Goal: Task Accomplishment & Management: Use online tool/utility

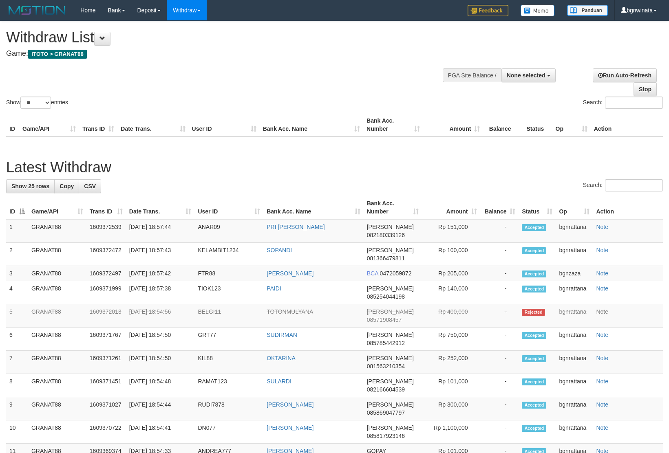
select select
select select "**"
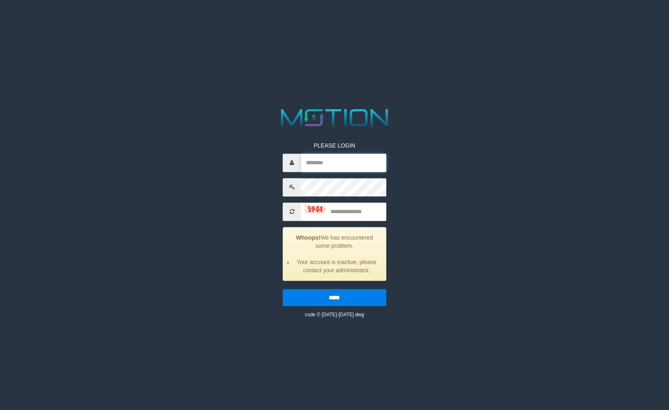
click at [332, 159] on input "text" at bounding box center [343, 163] width 85 height 18
type input "*********"
type input "****"
click at [283, 289] on input "*****" at bounding box center [334, 297] width 103 height 17
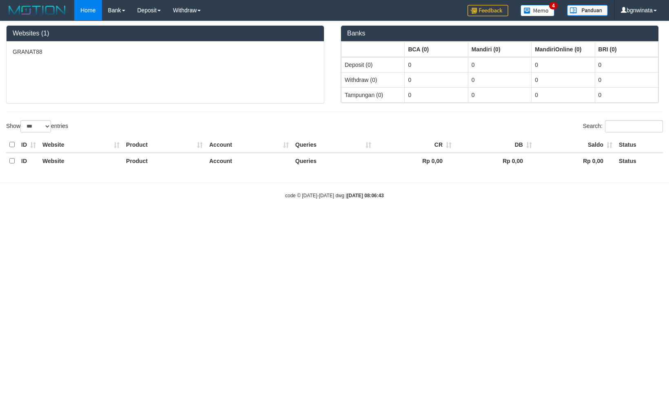
select select "***"
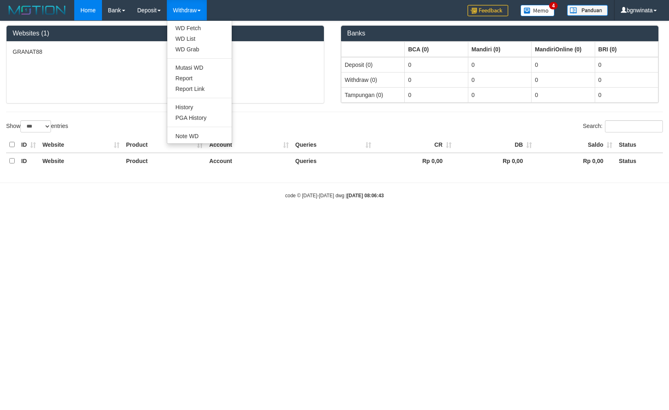
click at [189, 21] on ul "WD Fetch WD List WD Grab Mutasi WD Report Report Link History PGA History Note …" at bounding box center [199, 82] width 65 height 124
click at [190, 24] on link "WD Fetch" at bounding box center [199, 28] width 64 height 11
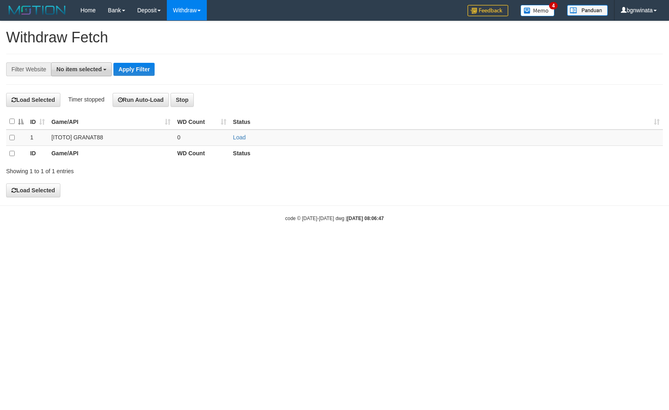
click at [52, 71] on button "No item selected" at bounding box center [81, 69] width 61 height 14
click at [78, 98] on label "SELECT ALL" at bounding box center [78, 100] width 55 height 11
select select "****"
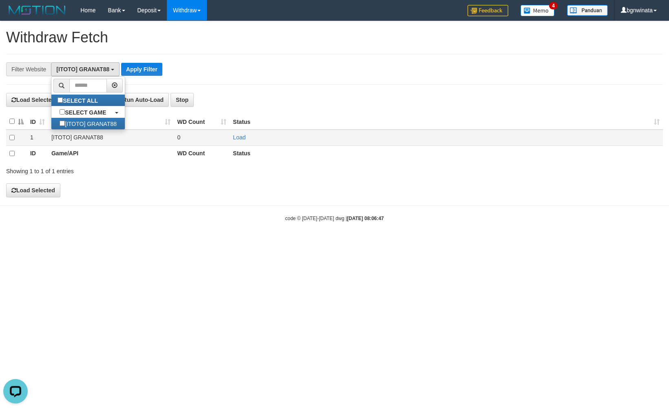
click at [12, 137] on td at bounding box center [16, 138] width 21 height 16
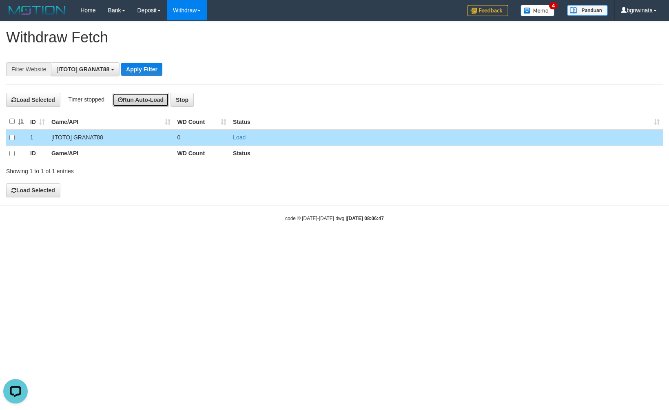
click at [122, 99] on icon at bounding box center [120, 100] width 5 height 6
drag, startPoint x: 353, startPoint y: 30, endPoint x: 246, endPoint y: 15, distance: 107.8
click at [352, 29] on h1 "Withdraw Fetch" at bounding box center [334, 37] width 657 height 16
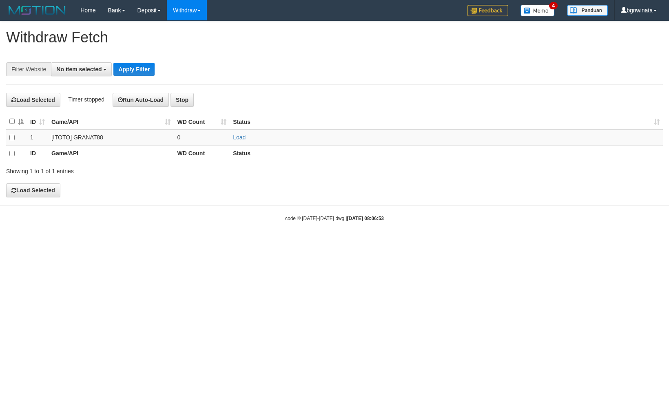
select select
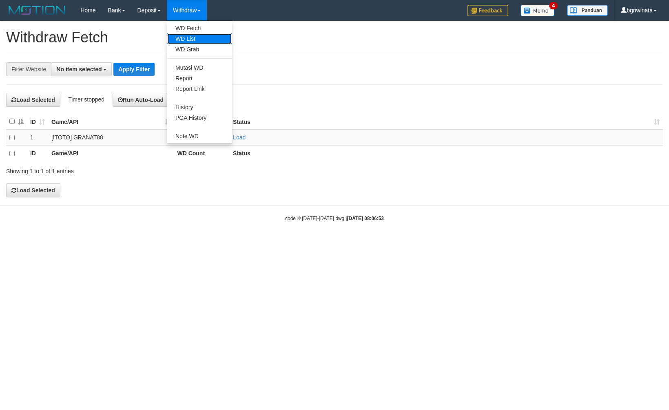
click at [197, 34] on link "WD List" at bounding box center [199, 38] width 64 height 11
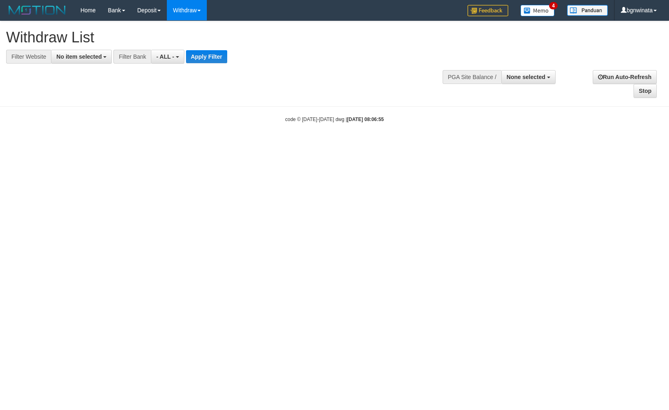
select select
click at [65, 58] on span "No item selected" at bounding box center [78, 56] width 45 height 7
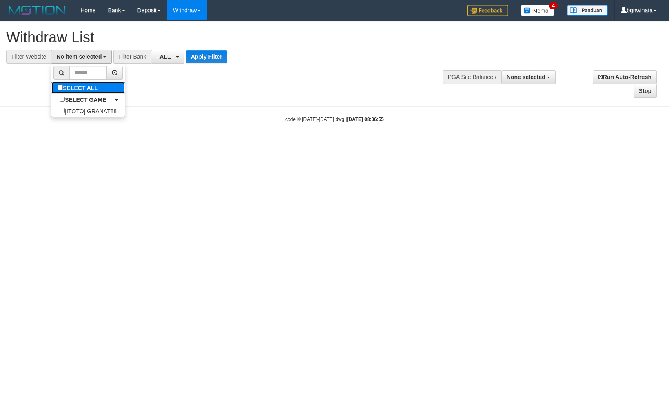
click at [73, 84] on label "SELECT ALL" at bounding box center [78, 87] width 55 height 11
select select "****"
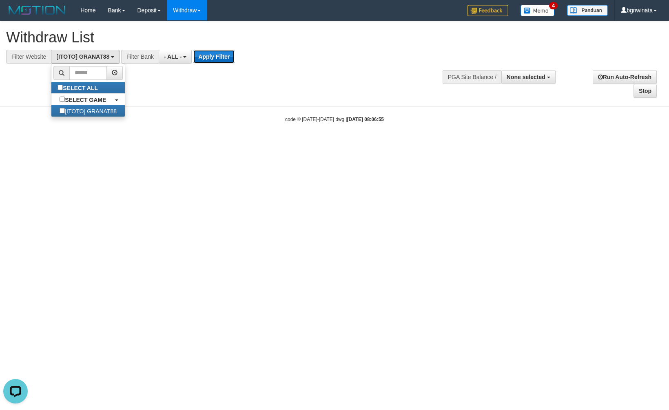
click at [219, 50] on button "Apply Filter" at bounding box center [213, 56] width 41 height 13
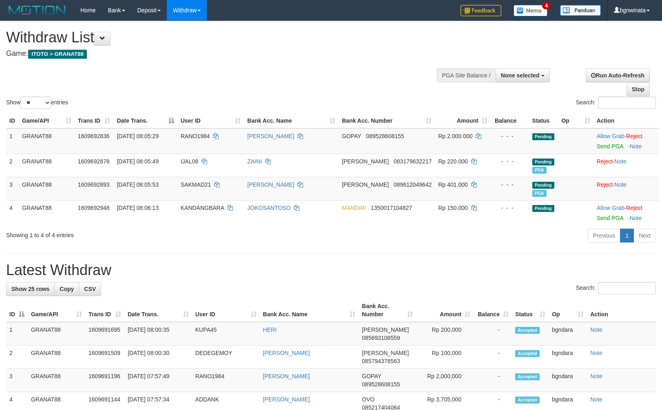
select select
select select "**"
click at [368, 77] on div "Show ** ** ** *** entries Search:" at bounding box center [331, 65] width 662 height 89
click at [263, 77] on div "Show ** ** ** *** entries Search:" at bounding box center [331, 65] width 662 height 89
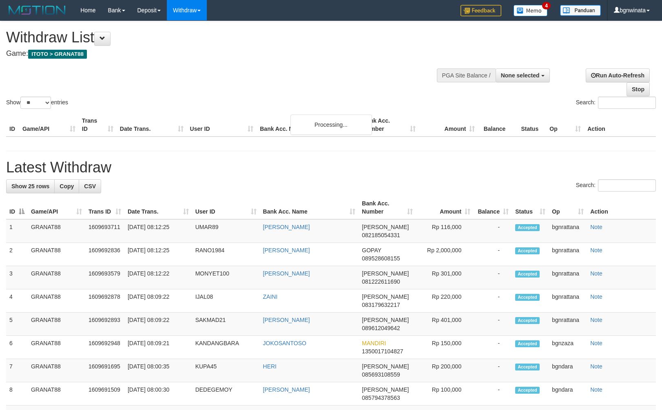
select select
select select "**"
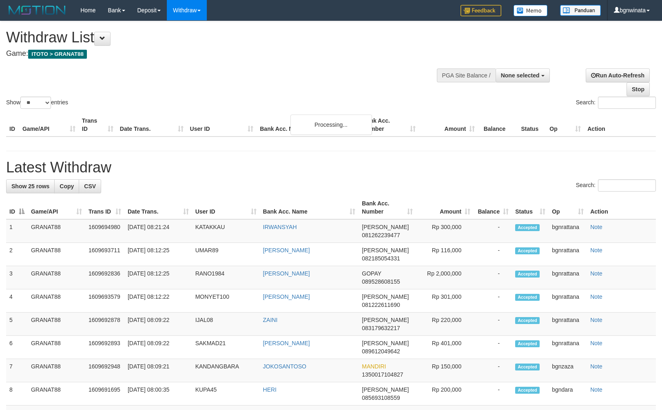
select select
select select "**"
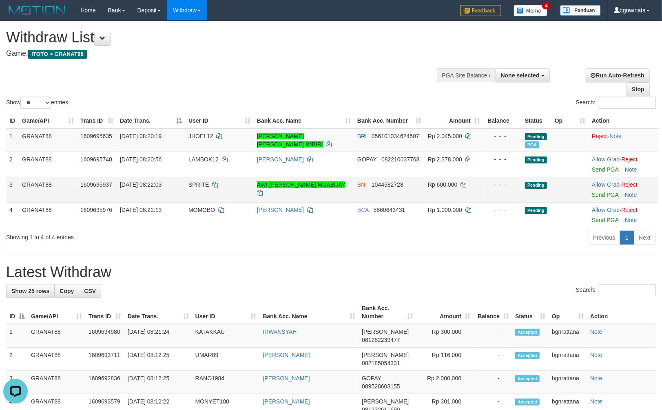
click at [196, 198] on td "SPRITE" at bounding box center [219, 189] width 69 height 25
copy span "SPRITE"
drag, startPoint x: 196, startPoint y: 198, endPoint x: 201, endPoint y: 198, distance: 5.3
click at [201, 198] on td "SPRITE" at bounding box center [219, 189] width 69 height 25
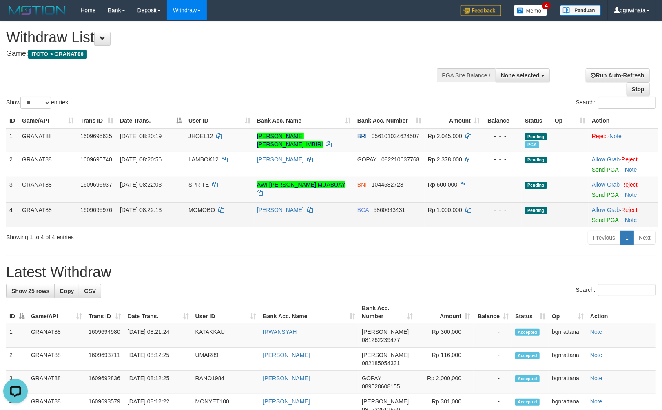
click at [195, 212] on td "MOMOBO" at bounding box center [219, 214] width 69 height 25
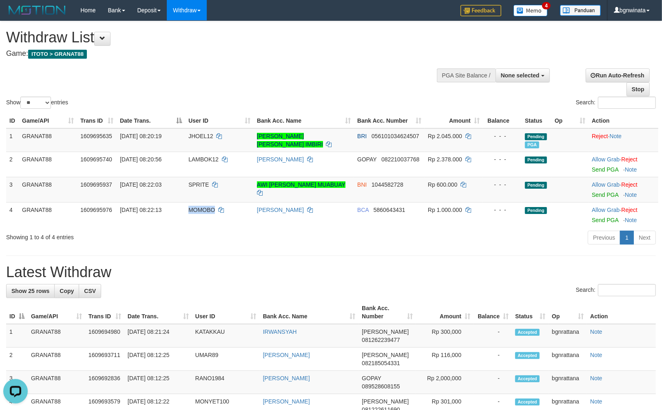
drag, startPoint x: 195, startPoint y: 212, endPoint x: 313, endPoint y: 229, distance: 119.8
click at [198, 212] on td "MOMOBO" at bounding box center [219, 214] width 69 height 25
copy span "MOMOBO"
click at [449, 188] on td "Rp 600.000" at bounding box center [453, 189] width 58 height 25
click at [445, 188] on td "Rp 600.000" at bounding box center [453, 189] width 58 height 25
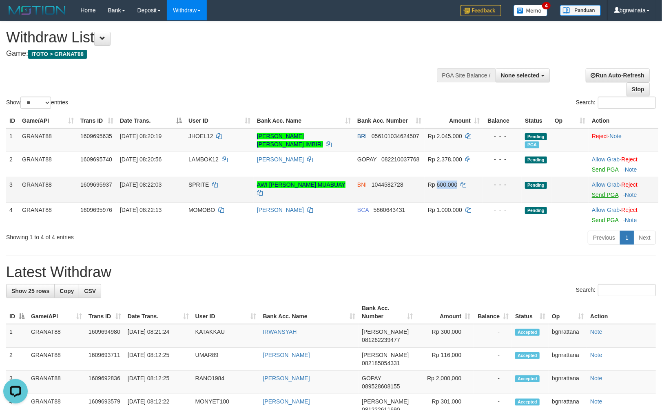
copy span "600.000"
click at [608, 194] on link "Send PGA" at bounding box center [605, 195] width 27 height 7
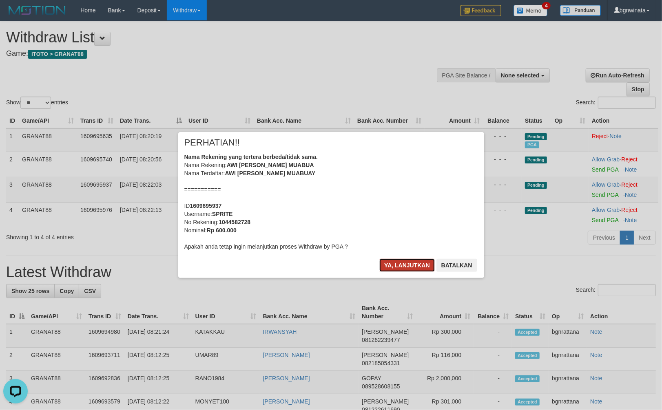
click at [408, 270] on button "Ya, lanjutkan" at bounding box center [406, 265] width 55 height 13
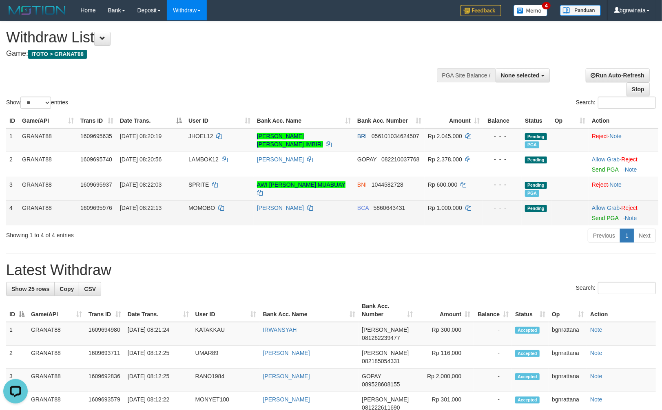
click at [447, 213] on td "Rp 1.000.000" at bounding box center [453, 212] width 58 height 25
drag, startPoint x: 447, startPoint y: 213, endPoint x: 454, endPoint y: 211, distance: 6.7
click at [454, 211] on td "Rp 1.000.000" at bounding box center [453, 212] width 58 height 25
copy span "1.000.000"
click at [608, 215] on link "Send PGA" at bounding box center [605, 218] width 27 height 7
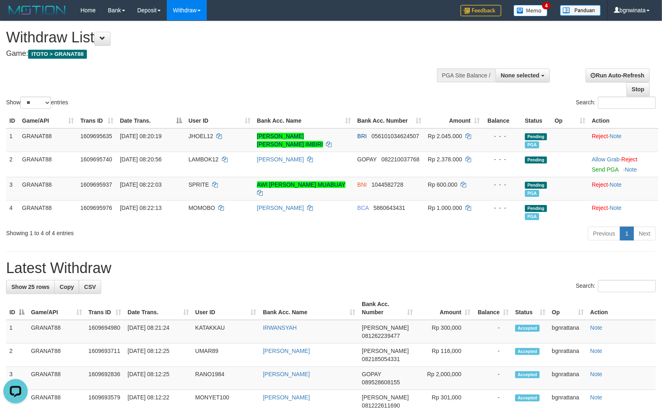
click at [251, 69] on div "Show ** ** ** *** entries Search:" at bounding box center [331, 65] width 662 height 89
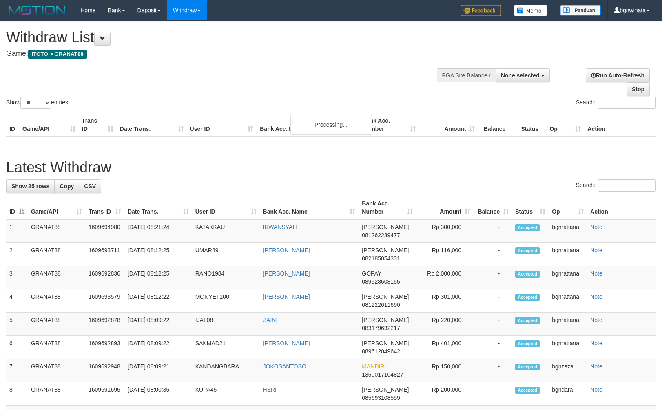
select select
select select "**"
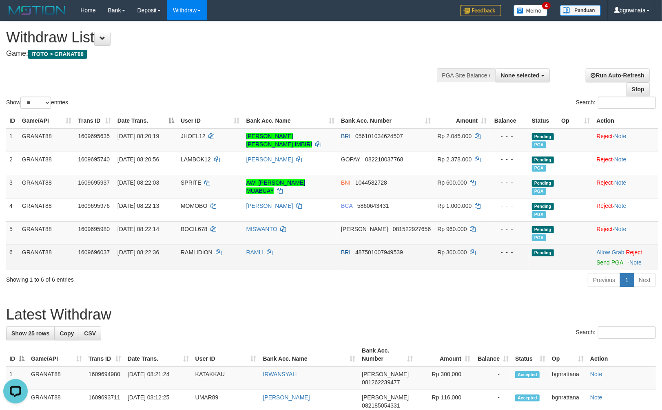
click at [197, 258] on td "RAMLIDION" at bounding box center [209, 257] width 65 height 25
drag, startPoint x: 197, startPoint y: 258, endPoint x: 201, endPoint y: 256, distance: 4.6
click at [201, 256] on td "RAMLIDION" at bounding box center [209, 257] width 65 height 25
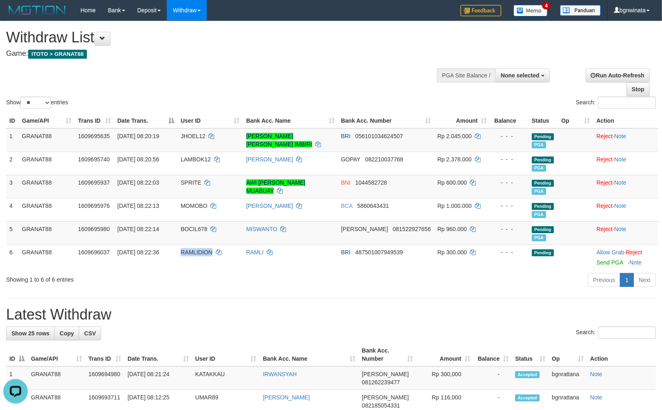
copy span "RAMLIDION"
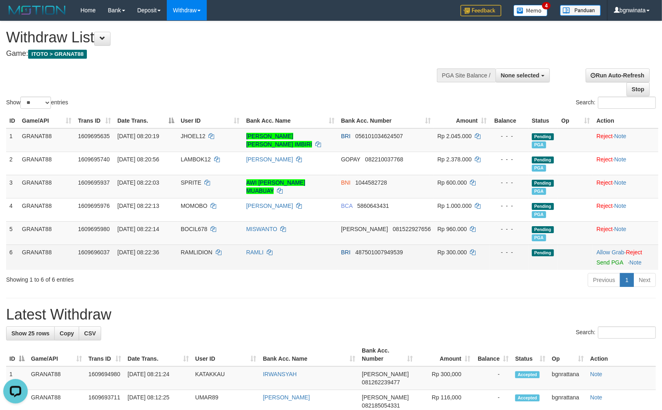
click at [442, 255] on td "Rp 300.000" at bounding box center [462, 257] width 56 height 25
click at [445, 254] on td "Rp 300.000" at bounding box center [462, 257] width 56 height 25
copy span "300.000"
click at [616, 258] on div at bounding box center [625, 257] width 59 height 2
click at [612, 261] on link "Send PGA" at bounding box center [609, 262] width 27 height 7
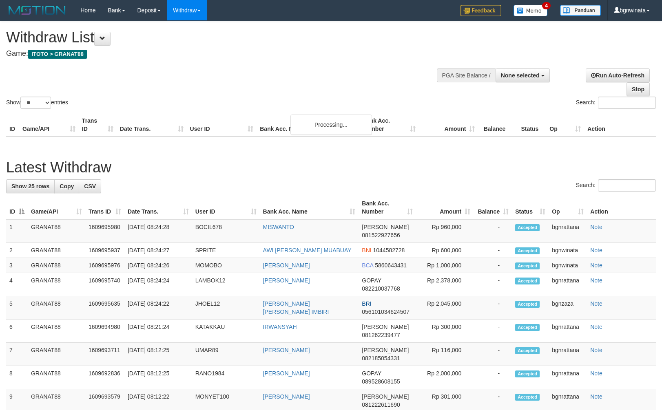
select select
select select "**"
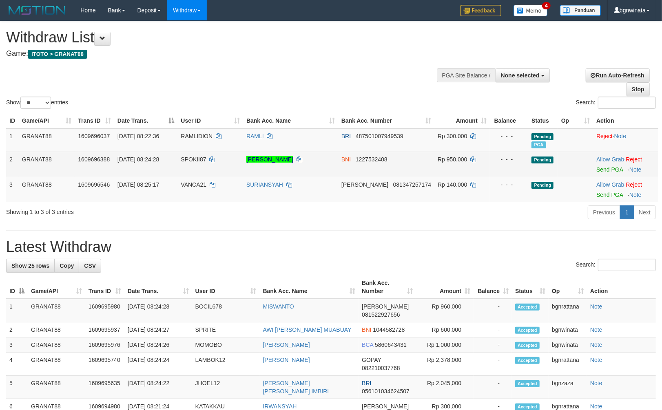
click at [199, 164] on td "SPOKII87" at bounding box center [210, 164] width 66 height 25
click at [195, 164] on td "SPOKII87" at bounding box center [210, 164] width 66 height 25
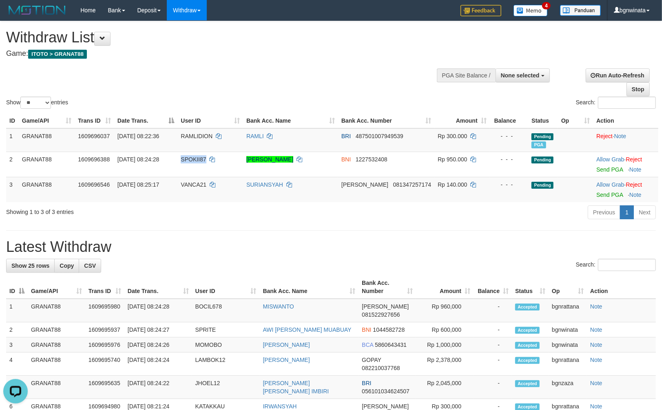
copy span "SPOKII87"
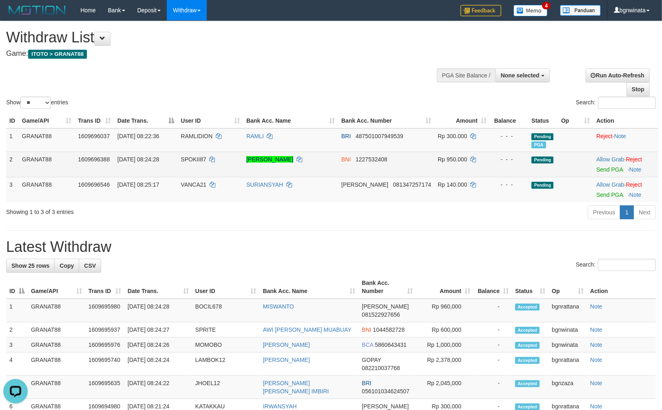
click at [443, 160] on span "Rp 950.000" at bounding box center [452, 159] width 29 height 7
click at [446, 160] on span "Rp 950.000" at bounding box center [452, 159] width 29 height 7
copy span "950.000"
click at [596, 169] on link "Send PGA" at bounding box center [609, 169] width 27 height 7
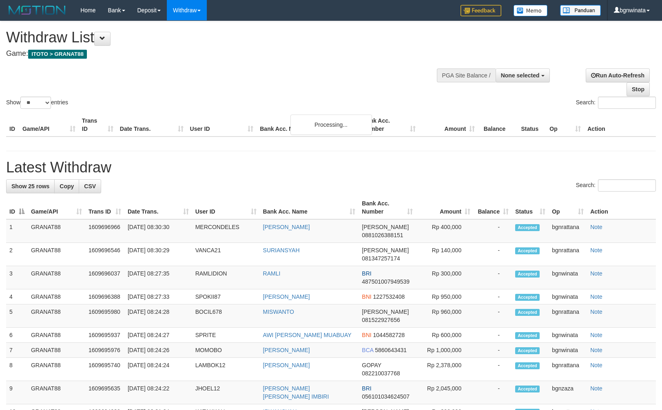
select select
select select "**"
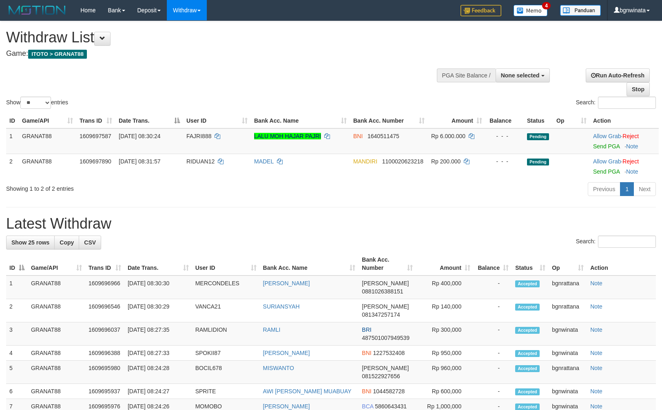
select select
select select "**"
click at [189, 140] on td "FAJRI888" at bounding box center [217, 141] width 68 height 26
drag, startPoint x: 189, startPoint y: 140, endPoint x: 196, endPoint y: 141, distance: 6.9
click at [192, 140] on td "FAJRI888" at bounding box center [217, 141] width 68 height 26
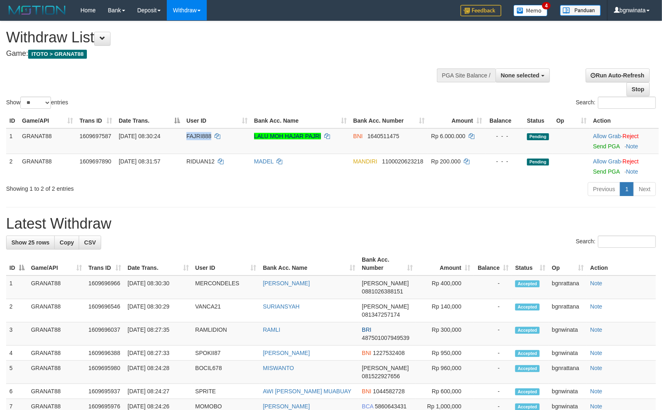
copy span "FAJRI888"
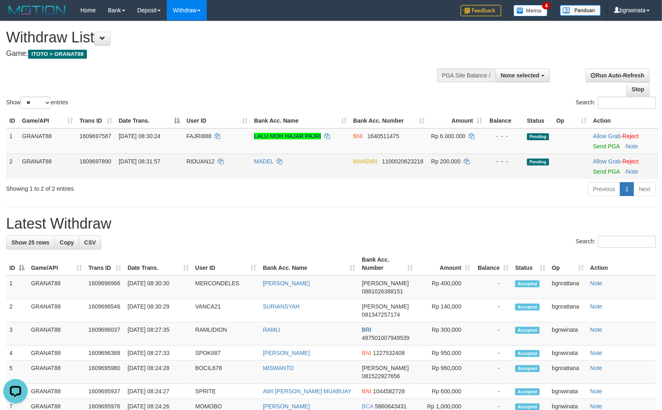
click at [208, 174] on td "RIDUAN12" at bounding box center [217, 166] width 68 height 25
copy span "RIDUAN12"
drag, startPoint x: 208, startPoint y: 174, endPoint x: 202, endPoint y: 175, distance: 6.2
click at [202, 175] on td "RIDUAN12" at bounding box center [217, 166] width 68 height 25
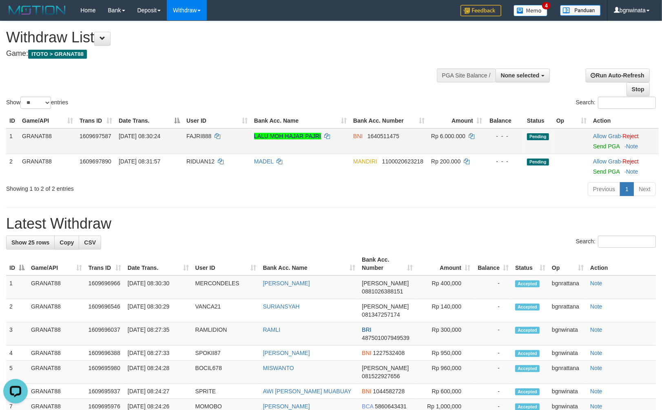
click at [438, 144] on td "Rp 6.000.000" at bounding box center [456, 141] width 57 height 26
click at [442, 142] on td "Rp 6.000.000" at bounding box center [456, 141] width 57 height 26
drag, startPoint x: 442, startPoint y: 142, endPoint x: 457, endPoint y: 143, distance: 14.7
click at [450, 142] on td "Rp 6.000.000" at bounding box center [456, 141] width 57 height 26
copy span "6.000.000"
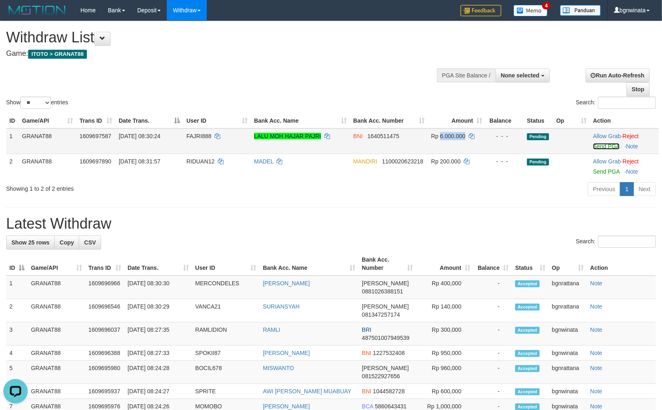
click at [613, 146] on link "Send PGA" at bounding box center [606, 146] width 27 height 7
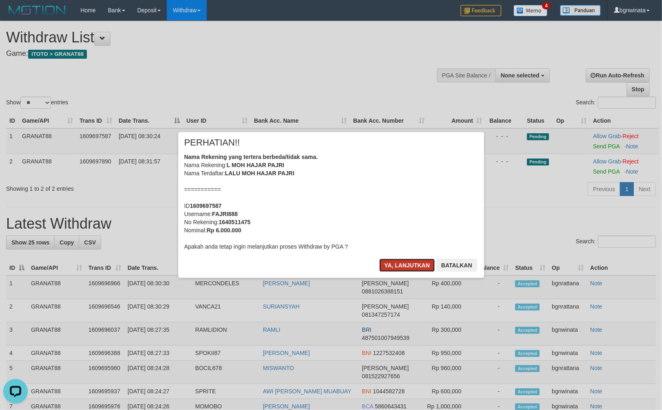
click at [389, 264] on button "Ya, lanjutkan" at bounding box center [406, 265] width 55 height 13
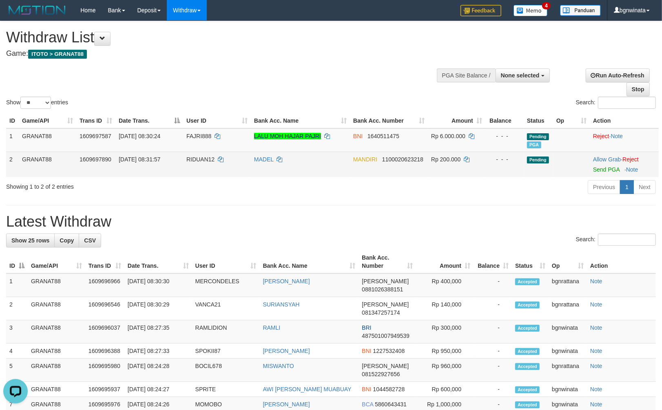
click at [431, 164] on td "Rp 200.000" at bounding box center [456, 164] width 57 height 25
click at [438, 161] on span "Rp 200.000" at bounding box center [445, 159] width 29 height 7
click at [440, 161] on span "Rp 200.000" at bounding box center [445, 159] width 29 height 7
click at [443, 162] on td "Rp 200.000" at bounding box center [456, 164] width 57 height 25
copy span "200.000"
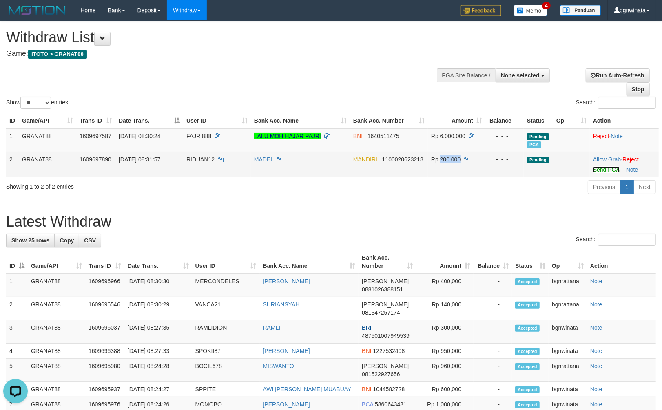
click at [606, 166] on link "Send PGA" at bounding box center [606, 169] width 27 height 7
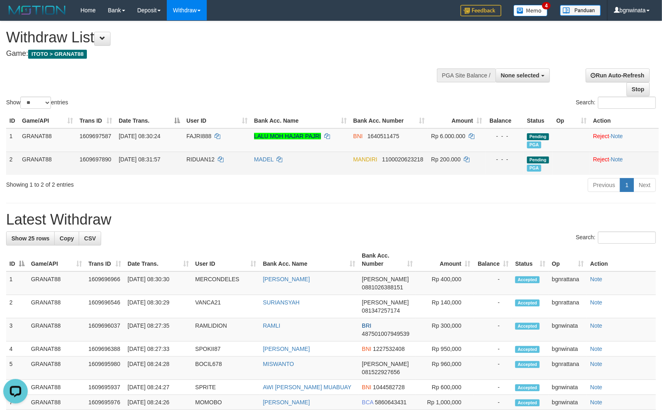
click at [445, 184] on div "Previous 1 Next" at bounding box center [469, 186] width 374 height 18
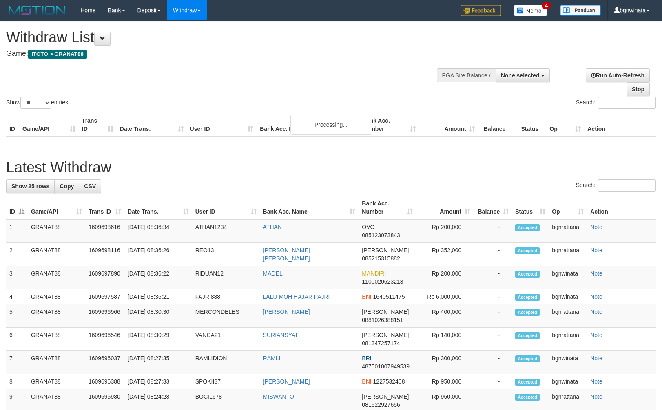
select select
select select "**"
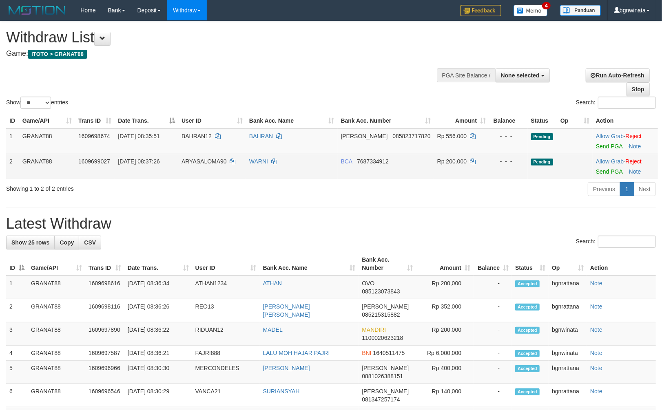
click at [201, 165] on td "ARYASALOMA90" at bounding box center [212, 166] width 68 height 25
drag, startPoint x: 201, startPoint y: 165, endPoint x: 211, endPoint y: 168, distance: 10.6
click at [208, 166] on td "ARYASALOMA90" at bounding box center [212, 166] width 68 height 25
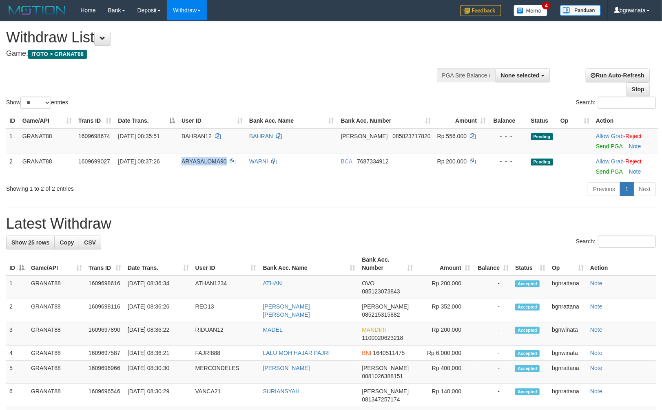
copy span "ARYASALOMA90"
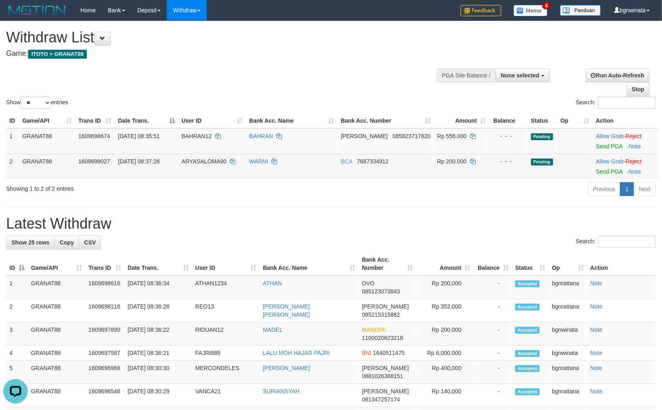
click at [444, 163] on span "Rp 200.000" at bounding box center [451, 161] width 29 height 7
drag, startPoint x: 444, startPoint y: 163, endPoint x: 453, endPoint y: 162, distance: 8.2
click at [448, 162] on span "Rp 200.000" at bounding box center [451, 161] width 29 height 7
copy span "200.000"
click at [607, 169] on link "Send PGA" at bounding box center [609, 171] width 27 height 7
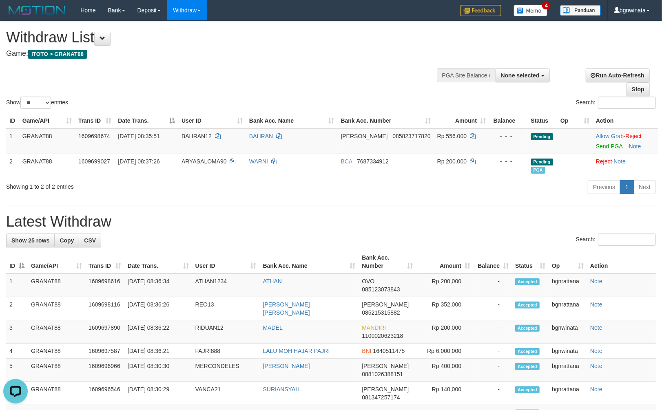
click at [276, 44] on h1 "Withdraw List" at bounding box center [219, 37] width 427 height 16
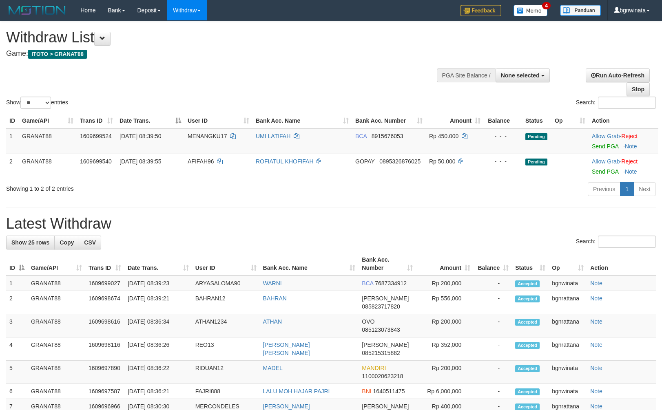
select select
select select "**"
click at [184, 142] on td "MENANGKU17" at bounding box center [218, 141] width 68 height 26
drag, startPoint x: 184, startPoint y: 142, endPoint x: 190, endPoint y: 144, distance: 5.8
click at [189, 144] on td "MENANGKU17" at bounding box center [218, 141] width 68 height 26
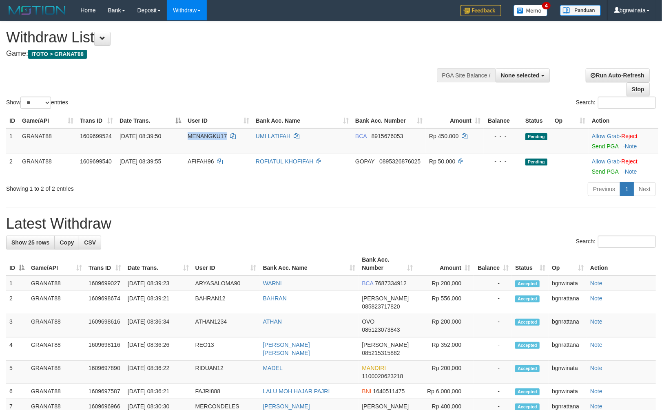
copy span "MENANGKU17"
click at [445, 133] on span "Rp 450.000" at bounding box center [443, 136] width 29 height 7
click at [447, 133] on span "Rp 450.000" at bounding box center [443, 136] width 29 height 7
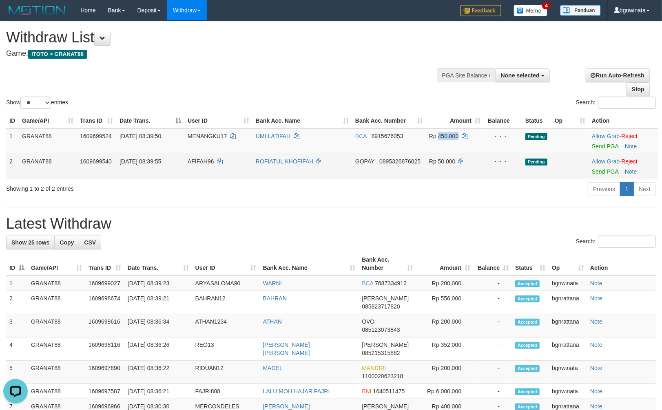
copy span "450.000"
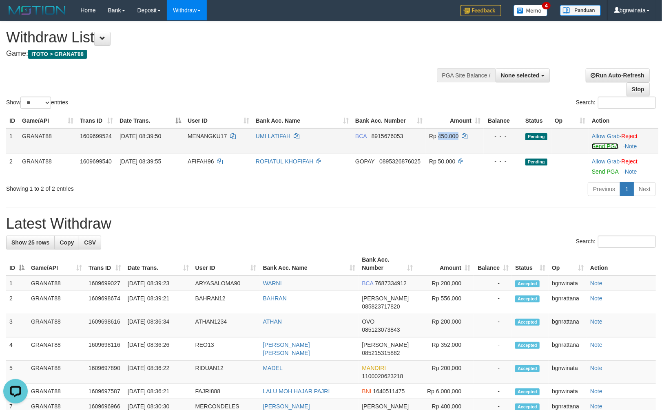
click at [606, 145] on link "Send PGA" at bounding box center [605, 146] width 27 height 7
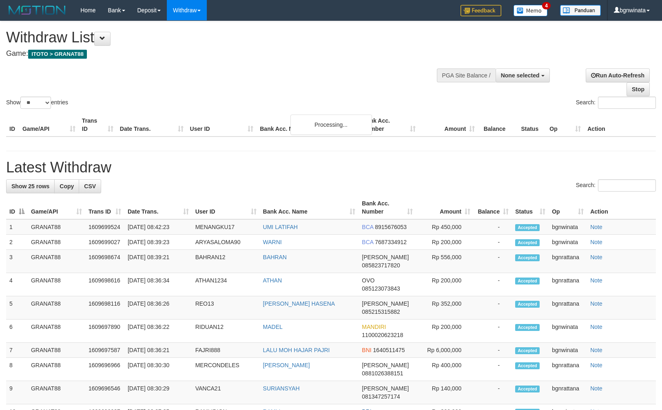
select select
select select "**"
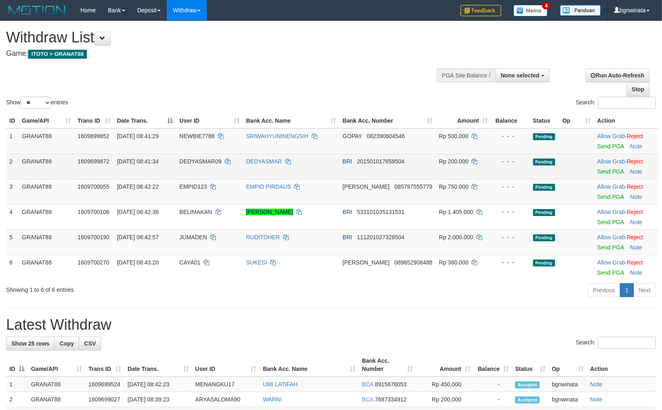
click at [199, 165] on td "DEDYASMAR09" at bounding box center [209, 166] width 66 height 25
drag, startPoint x: 199, startPoint y: 165, endPoint x: 203, endPoint y: 166, distance: 4.3
click at [203, 166] on td "DEDYASMAR09" at bounding box center [209, 166] width 66 height 25
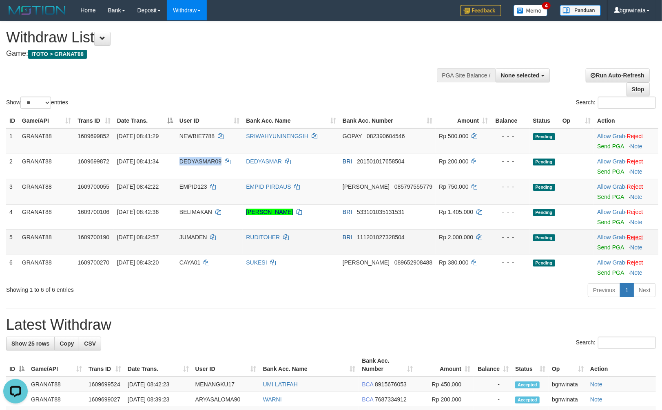
copy span "DEDYASMAR09"
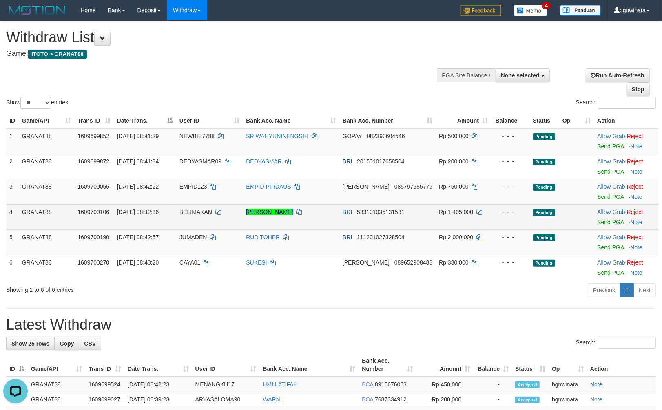
click at [196, 221] on td "BELIMAKAN" at bounding box center [209, 216] width 66 height 25
drag, startPoint x: 196, startPoint y: 221, endPoint x: 200, endPoint y: 221, distance: 4.1
click at [200, 221] on td "BELIMAKAN" at bounding box center [209, 216] width 66 height 25
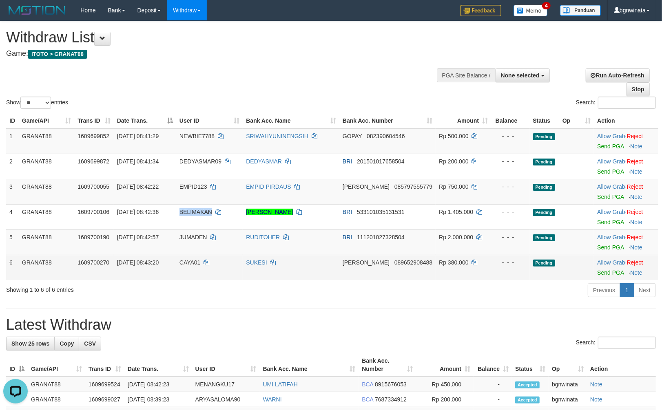
copy span "BELIMAKAN"
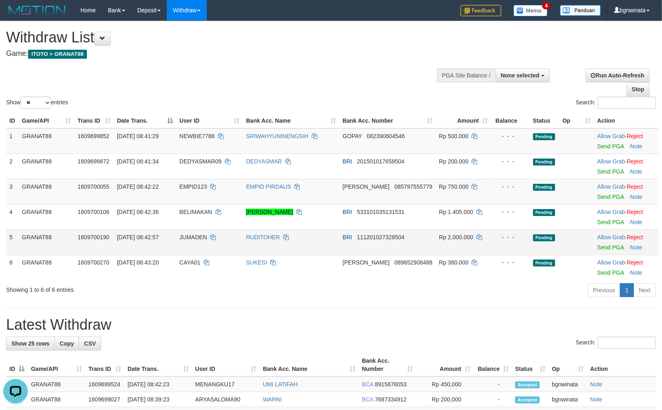
click at [186, 237] on td "JUMADEN" at bounding box center [209, 242] width 66 height 25
click at [199, 237] on span "JUMADEN" at bounding box center [193, 237] width 28 height 7
click at [201, 239] on span "JUMADEN" at bounding box center [193, 237] width 28 height 7
copy span "JUMADEN"
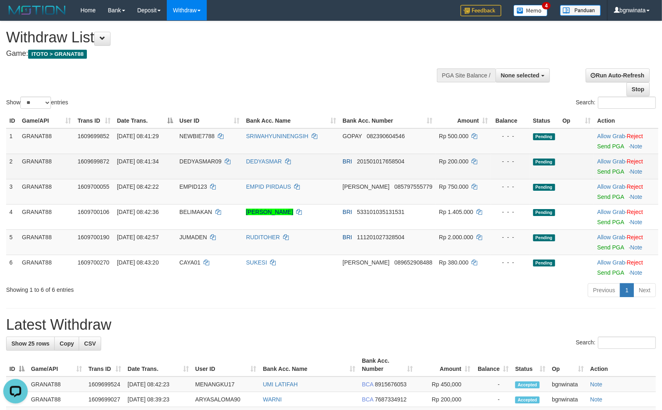
click at [443, 160] on span "Rp 200.000" at bounding box center [453, 161] width 29 height 7
drag, startPoint x: 443, startPoint y: 160, endPoint x: 498, endPoint y: 167, distance: 55.9
click at [449, 160] on span "Rp 200.000" at bounding box center [453, 161] width 29 height 7
copy span "200.000"
click at [605, 174] on td "Allow Grab · Reject Send PGA · Note" at bounding box center [626, 166] width 64 height 25
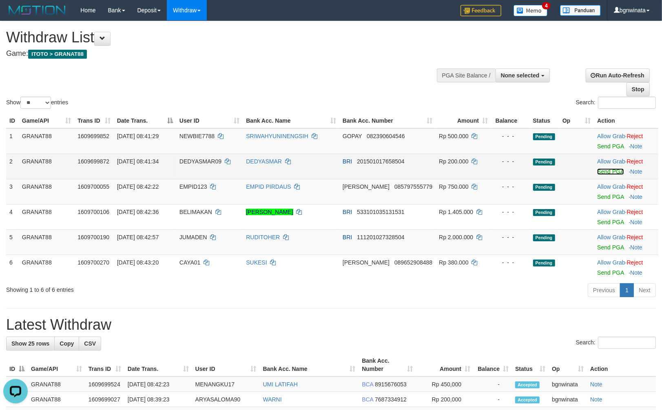
click at [612, 172] on link "Send PGA" at bounding box center [610, 171] width 27 height 7
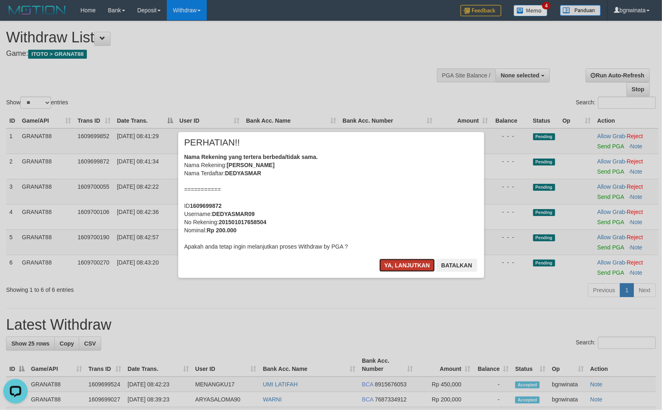
drag, startPoint x: 405, startPoint y: 266, endPoint x: 408, endPoint y: 260, distance: 7.1
click at [405, 266] on button "Ya, lanjutkan" at bounding box center [406, 265] width 55 height 13
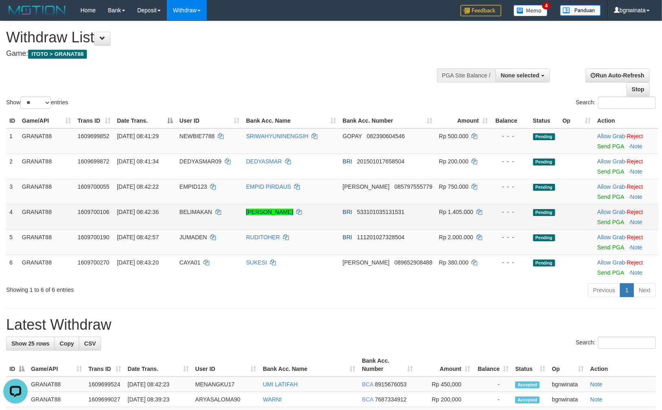
click at [450, 211] on span "Rp 1.405.000" at bounding box center [456, 212] width 34 height 7
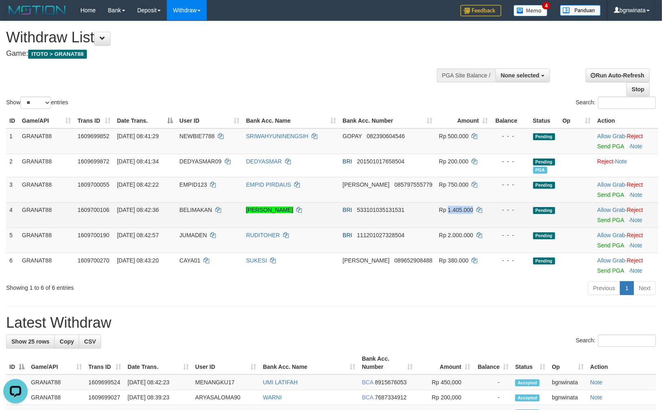
drag, startPoint x: 450, startPoint y: 211, endPoint x: 446, endPoint y: 213, distance: 4.6
click at [446, 213] on td "Rp 1.405.000" at bounding box center [463, 214] width 55 height 25
copy span "1.405.000"
click at [604, 219] on link "Send PGA" at bounding box center [610, 220] width 27 height 7
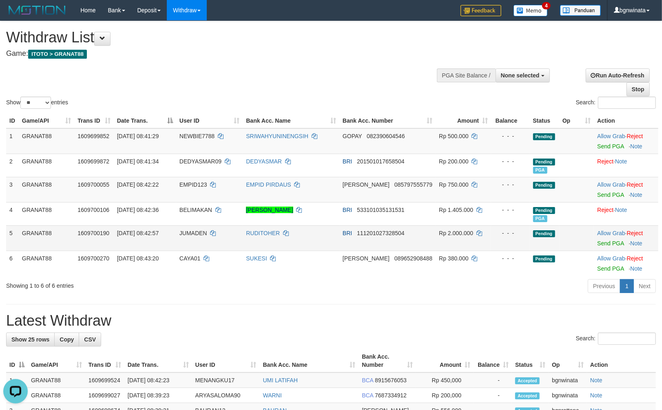
click at [444, 234] on span "Rp 2.000.000" at bounding box center [456, 233] width 34 height 7
drag, startPoint x: 444, startPoint y: 234, endPoint x: 488, endPoint y: 237, distance: 44.6
click at [448, 233] on span "Rp 2.000.000" at bounding box center [456, 233] width 34 height 7
copy span "2.000.000"
click at [608, 245] on link "Send PGA" at bounding box center [610, 243] width 27 height 7
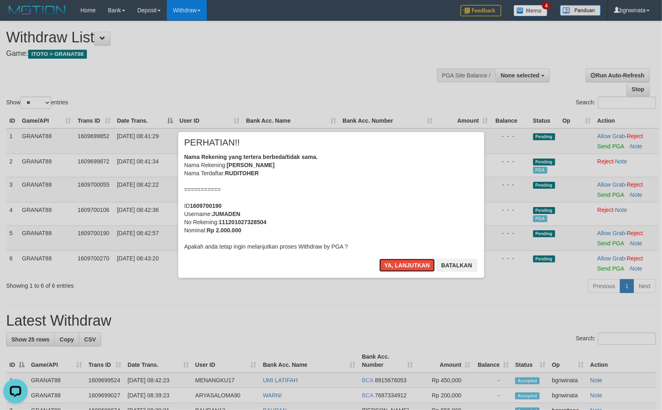
drag, startPoint x: 394, startPoint y: 268, endPoint x: 424, endPoint y: 273, distance: 30.2
click at [394, 268] on button "Ya, lanjutkan" at bounding box center [406, 265] width 55 height 13
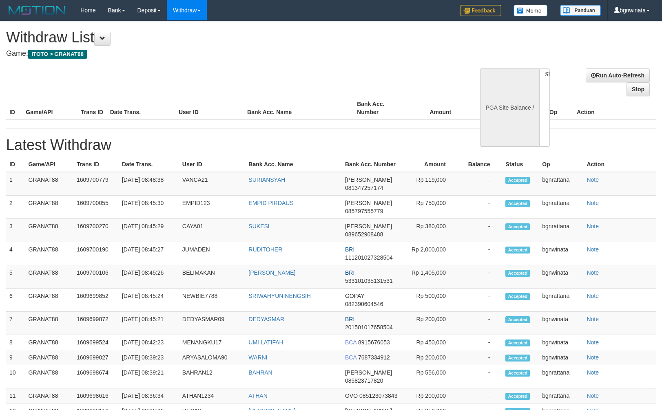
select select
select select "**"
select select
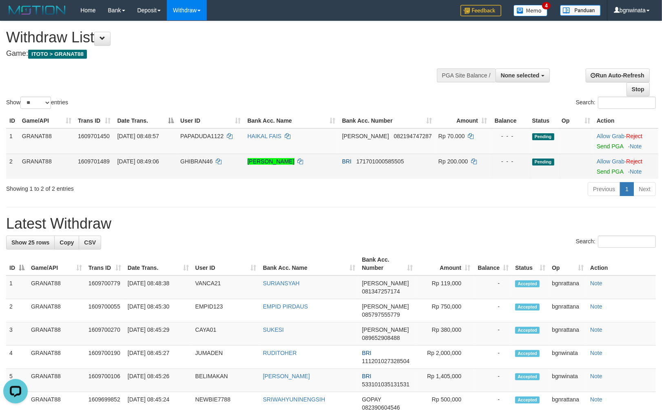
click at [200, 166] on td "GHIBRAN46" at bounding box center [210, 166] width 67 height 25
drag, startPoint x: 200, startPoint y: 166, endPoint x: 206, endPoint y: 165, distance: 6.5
click at [206, 165] on td "GHIBRAN46" at bounding box center [210, 166] width 67 height 25
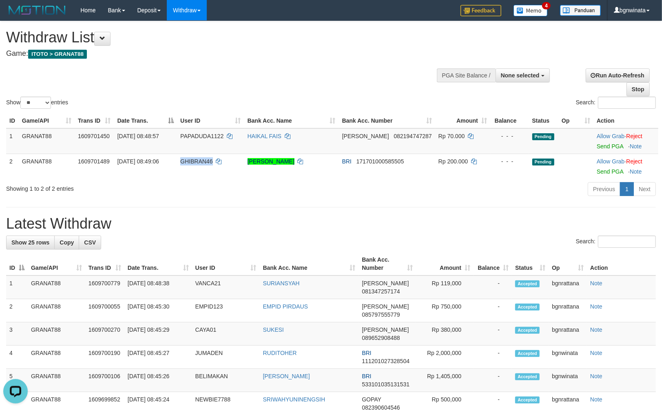
copy span "GHIBRAN46"
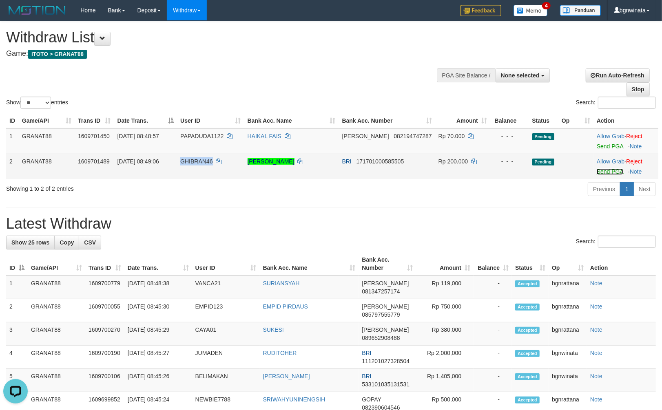
click at [609, 169] on link "Send PGA" at bounding box center [610, 171] width 27 height 7
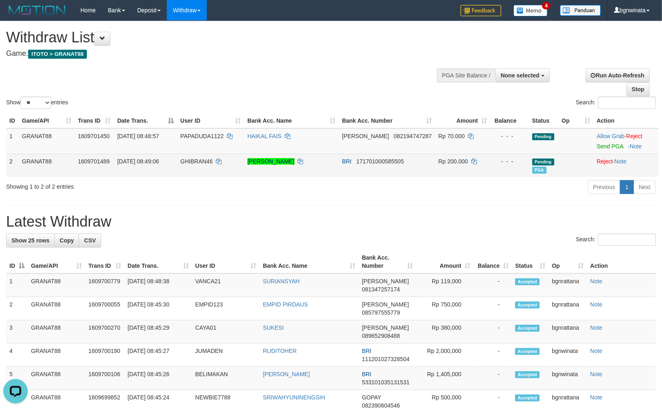
click at [323, 173] on td "[PERSON_NAME]" at bounding box center [291, 165] width 95 height 23
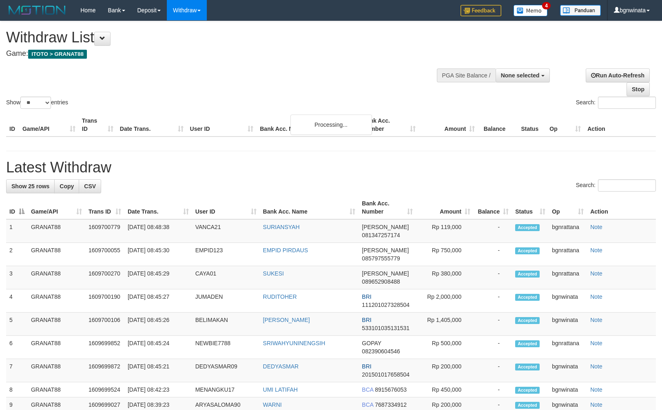
select select
select select "**"
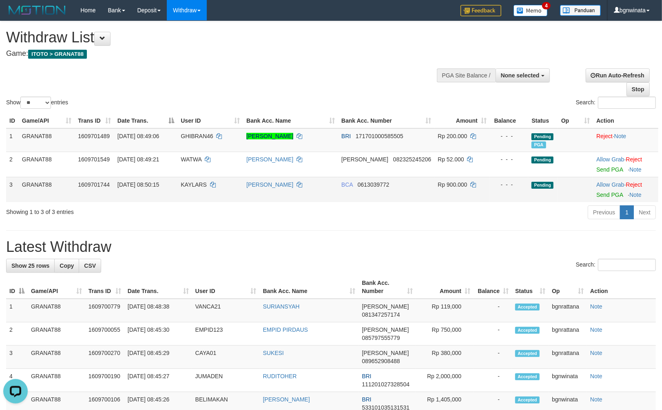
click at [186, 186] on td "KAYLARS" at bounding box center [210, 189] width 66 height 25
click at [188, 186] on span "KAYLARS" at bounding box center [194, 184] width 26 height 7
drag, startPoint x: 188, startPoint y: 186, endPoint x: 193, endPoint y: 186, distance: 5.3
click at [193, 186] on span "KAYLARS" at bounding box center [194, 184] width 26 height 7
copy span "KAYLARS"
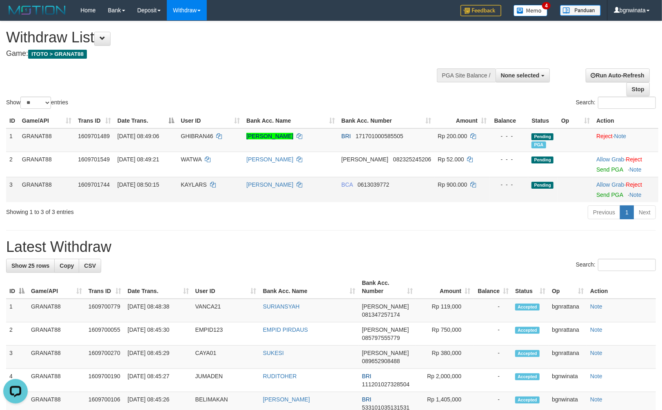
click at [439, 191] on td "Rp 900.000" at bounding box center [461, 189] width 55 height 25
drag, startPoint x: 439, startPoint y: 191, endPoint x: 445, endPoint y: 190, distance: 5.8
click at [441, 190] on td "Rp 900.000" at bounding box center [461, 189] width 55 height 25
copy span "900.000"
click at [617, 197] on link "Send PGA" at bounding box center [609, 195] width 27 height 7
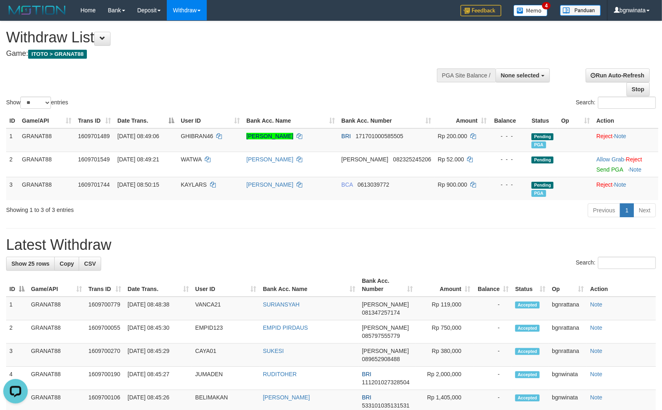
click at [411, 88] on div "Show ** ** ** *** entries Search:" at bounding box center [331, 65] width 662 height 89
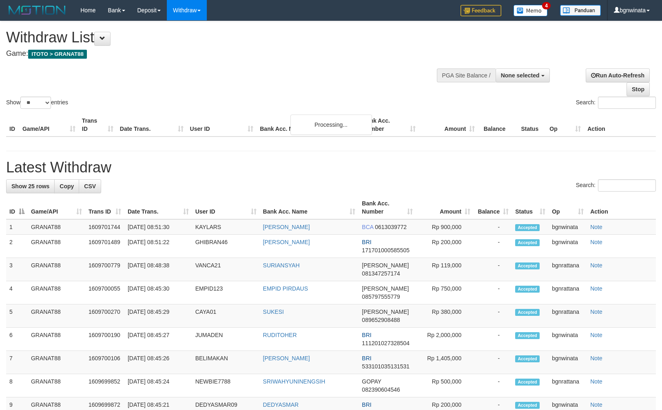
select select
select select "**"
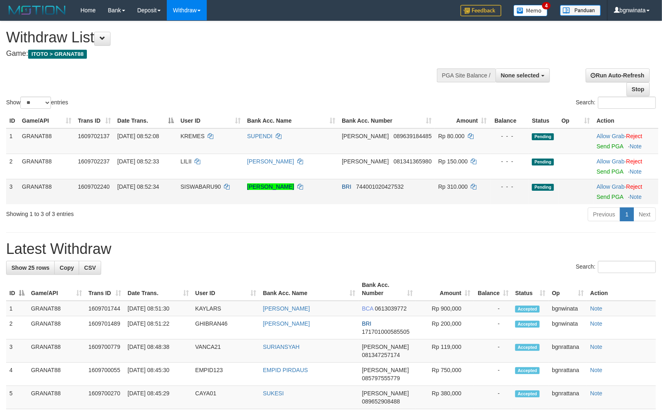
click at [202, 187] on span "SISWABARU90" at bounding box center [201, 187] width 40 height 7
click at [206, 187] on span "SISWABARU90" at bounding box center [201, 187] width 40 height 7
copy span "SISWABARU90"
click at [449, 192] on td "Rp 310.000" at bounding box center [462, 191] width 55 height 25
drag, startPoint x: 449, startPoint y: 192, endPoint x: 462, endPoint y: 196, distance: 13.4
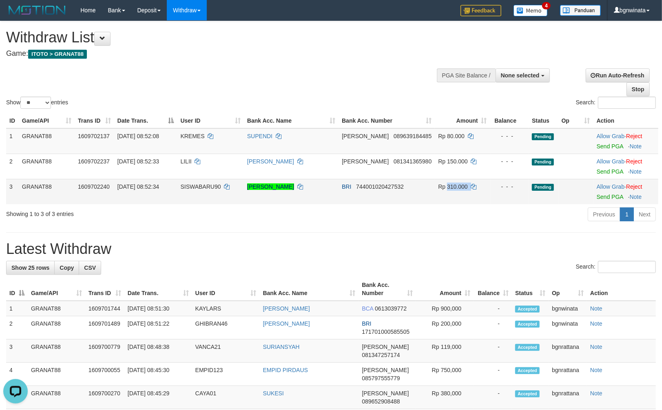
click at [445, 192] on td "Rp 310.000" at bounding box center [462, 191] width 55 height 25
copy span "310.000"
click at [612, 198] on link "Send PGA" at bounding box center [610, 197] width 27 height 7
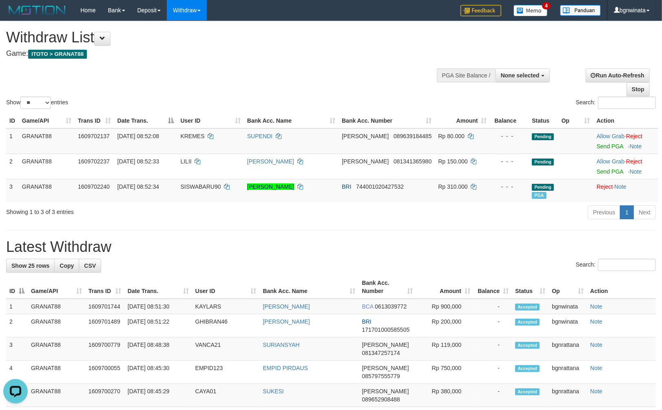
click at [340, 83] on div "Show ** ** ** *** entries Search:" at bounding box center [331, 65] width 662 height 89
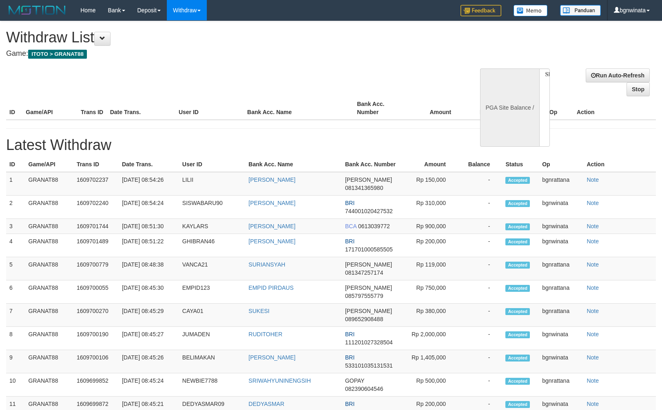
select select
select select "**"
select select
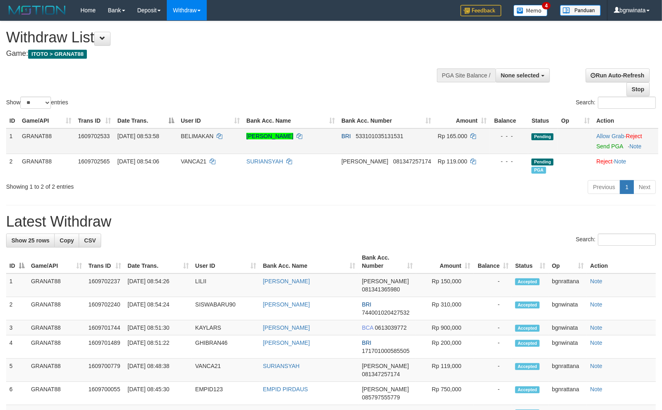
click at [172, 134] on td "[DATE] 08:53:58" at bounding box center [145, 141] width 63 height 26
click at [190, 133] on span "BELIMAKAN" at bounding box center [197, 136] width 33 height 7
drag, startPoint x: 190, startPoint y: 133, endPoint x: 199, endPoint y: 135, distance: 9.3
click at [199, 135] on span "BELIMAKAN" at bounding box center [197, 136] width 33 height 7
copy span "BELIMAKAN"
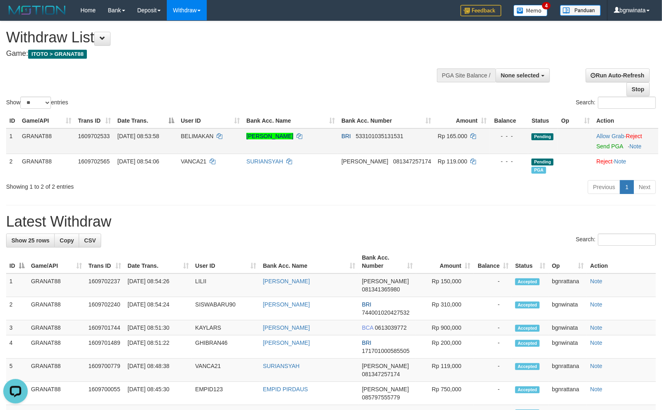
click at [444, 140] on td "Rp 165.000" at bounding box center [461, 141] width 55 height 26
drag, startPoint x: 444, startPoint y: 140, endPoint x: 461, endPoint y: 145, distance: 17.0
click at [440, 140] on td "Rp 165.000" at bounding box center [461, 141] width 55 height 26
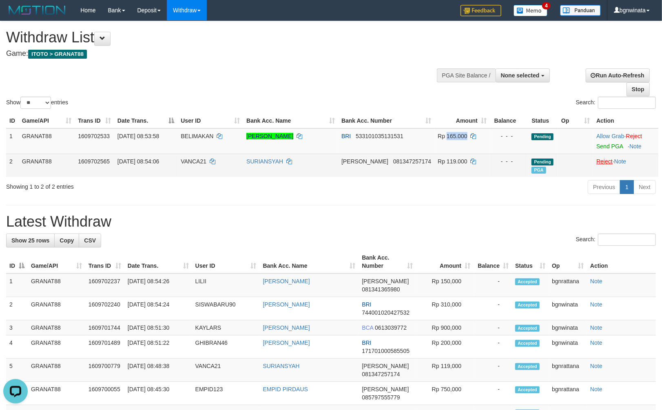
copy span "165.000"
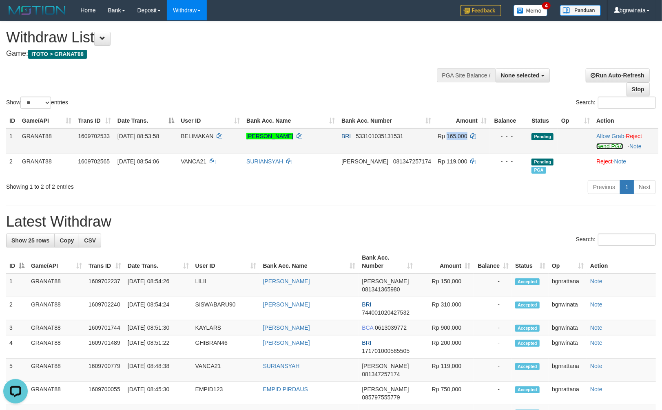
click at [606, 145] on link "Send PGA" at bounding box center [609, 146] width 27 height 7
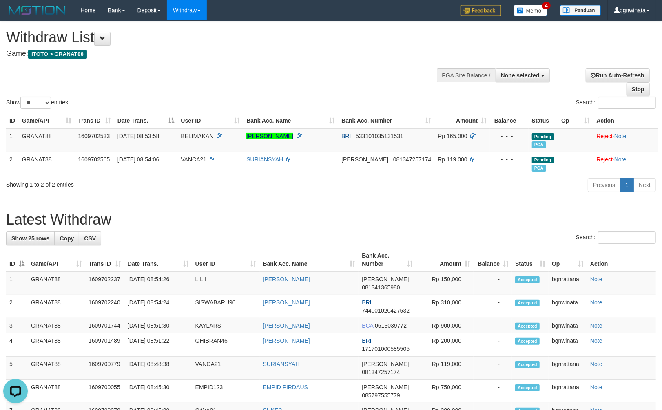
click at [400, 53] on h4 "Game: ITOTO > GRANAT88" at bounding box center [219, 54] width 427 height 8
drag, startPoint x: 292, startPoint y: 71, endPoint x: 70, endPoint y: 2, distance: 232.7
click at [292, 71] on div "Show ** ** ** *** entries Search:" at bounding box center [331, 65] width 662 height 89
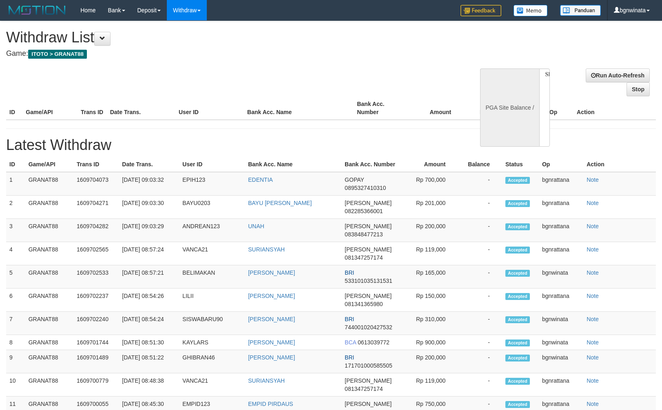
select select
select select "**"
select select
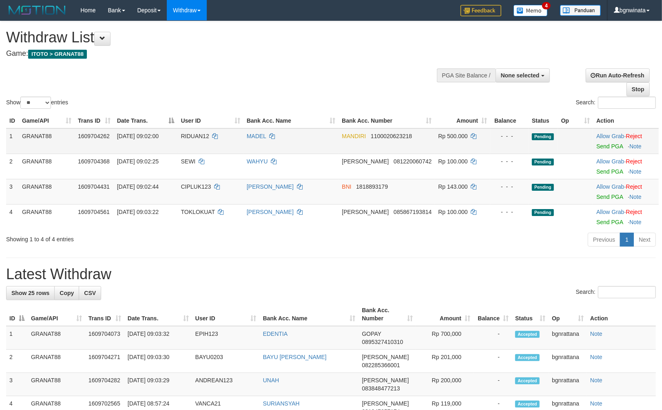
click at [190, 141] on td "RIDUAN12" at bounding box center [211, 141] width 66 height 26
drag, startPoint x: 190, startPoint y: 141, endPoint x: 199, endPoint y: 141, distance: 9.0
click at [195, 141] on td "RIDUAN12" at bounding box center [211, 141] width 66 height 26
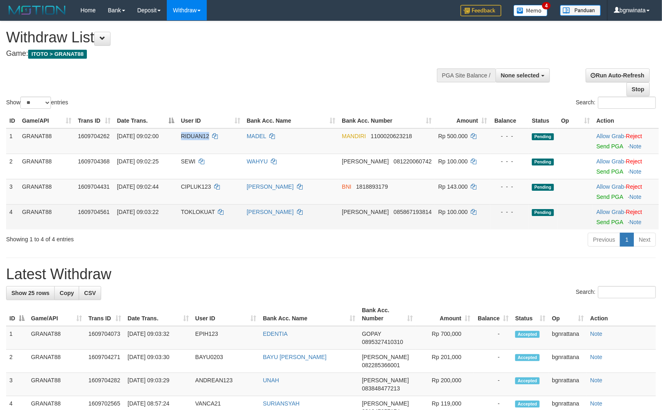
copy span "RIDUAN12"
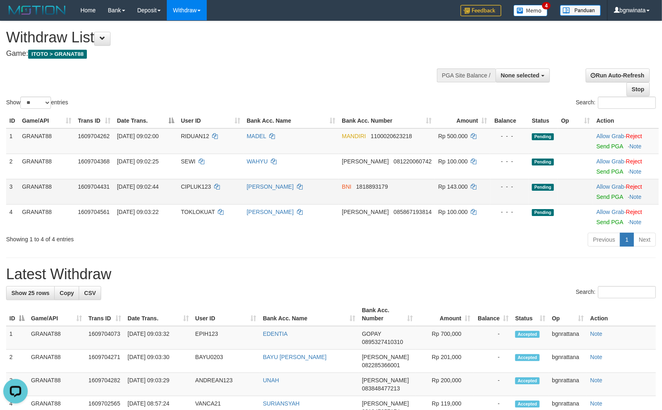
click at [192, 188] on span "CIPLUK123" at bounding box center [196, 187] width 30 height 7
drag, startPoint x: 192, startPoint y: 188, endPoint x: 259, endPoint y: 198, distance: 67.9
click at [197, 188] on span "CIPLUK123" at bounding box center [196, 187] width 30 height 7
copy span "CIPLUK123"
click at [446, 147] on td "Rp 500.000" at bounding box center [462, 141] width 55 height 26
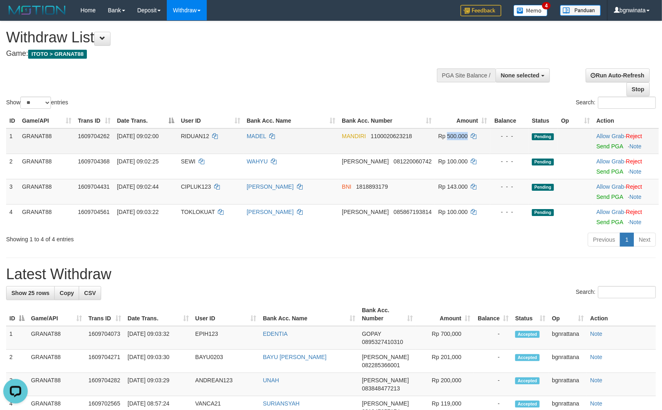
drag, startPoint x: 446, startPoint y: 147, endPoint x: 462, endPoint y: 146, distance: 16.0
click at [451, 146] on td "Rp 500.000" at bounding box center [462, 141] width 55 height 26
copy span "500.000"
click at [602, 145] on link "Send PGA" at bounding box center [609, 146] width 27 height 7
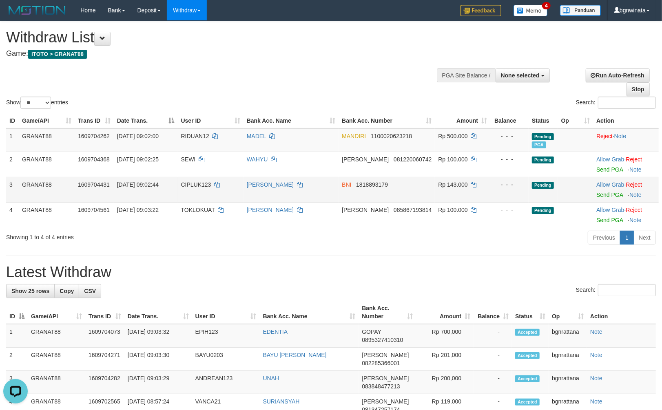
click at [447, 190] on td "Rp 143.000" at bounding box center [462, 189] width 55 height 25
click at [447, 189] on td "Rp 143.000" at bounding box center [462, 189] width 55 height 25
copy span "143.000"
click at [598, 194] on link "Send PGA" at bounding box center [609, 195] width 27 height 7
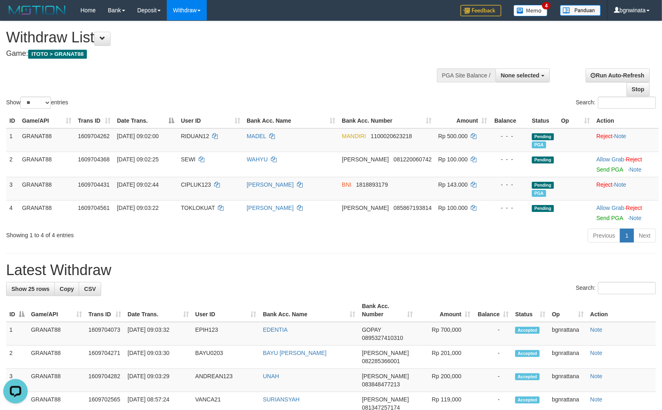
click at [433, 242] on div "Previous 1 Next" at bounding box center [469, 237] width 374 height 18
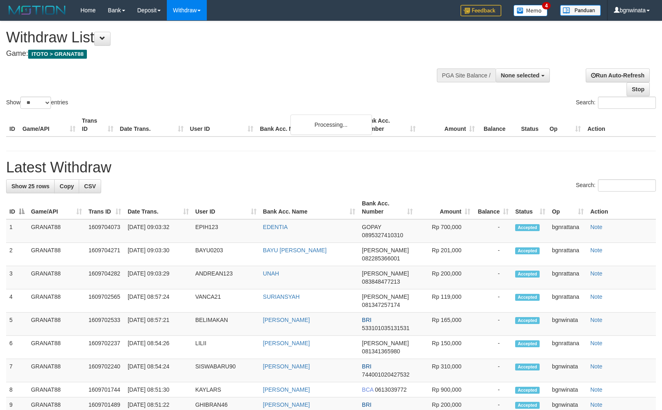
select select
select select "**"
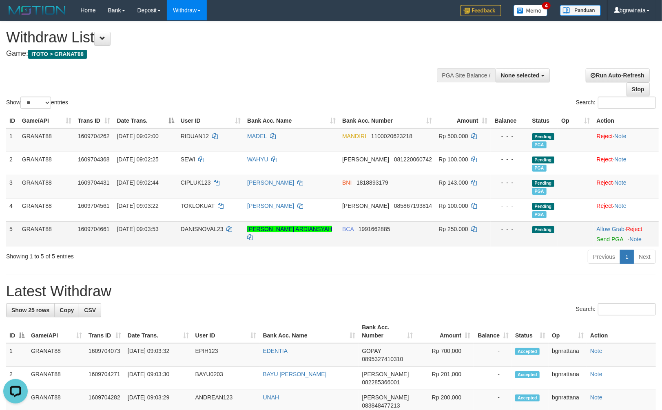
click at [203, 231] on td "DANISNOVAL23" at bounding box center [210, 233] width 66 height 25
drag, startPoint x: 203, startPoint y: 231, endPoint x: 208, endPoint y: 233, distance: 5.9
click at [208, 233] on td "DANISNOVAL23" at bounding box center [210, 233] width 66 height 25
copy span "DANISNOVAL23"
click at [445, 231] on span "Rp 250.000" at bounding box center [452, 229] width 29 height 7
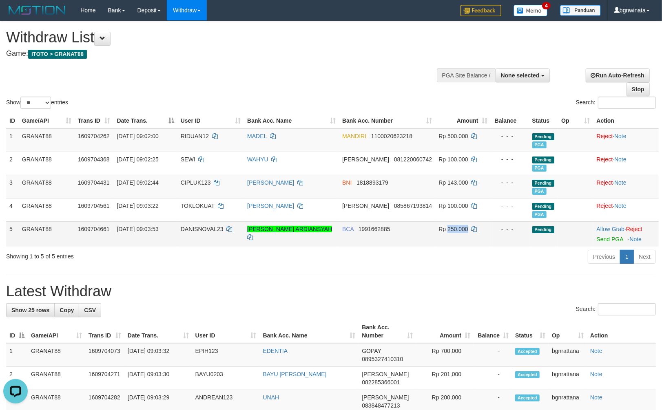
drag, startPoint x: 445, startPoint y: 231, endPoint x: 449, endPoint y: 234, distance: 4.4
click at [449, 234] on td "Rp 250.000" at bounding box center [462, 233] width 55 height 25
copy span "250.000"
click at [601, 237] on link "Send PGA" at bounding box center [610, 239] width 27 height 7
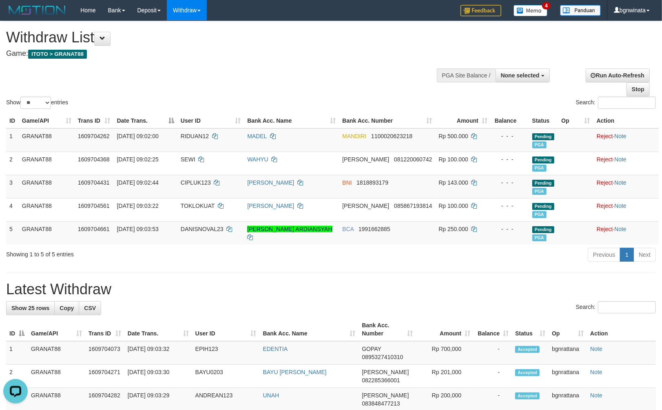
click at [327, 42] on h1 "Withdraw List" at bounding box center [219, 37] width 427 height 16
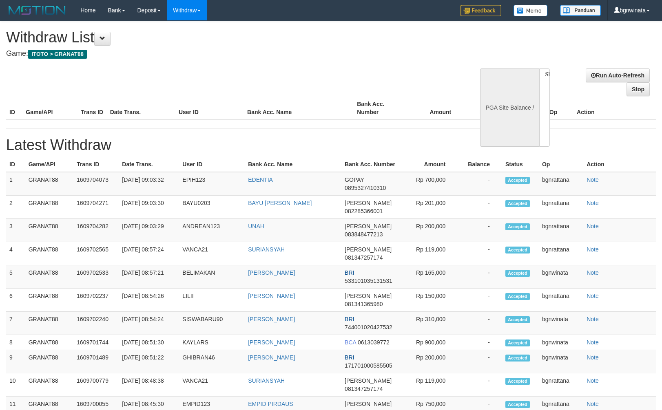
select select
select select "**"
select select
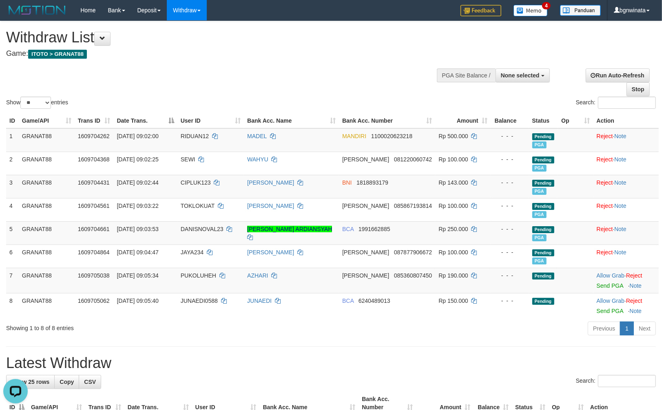
scroll to position [91, 0]
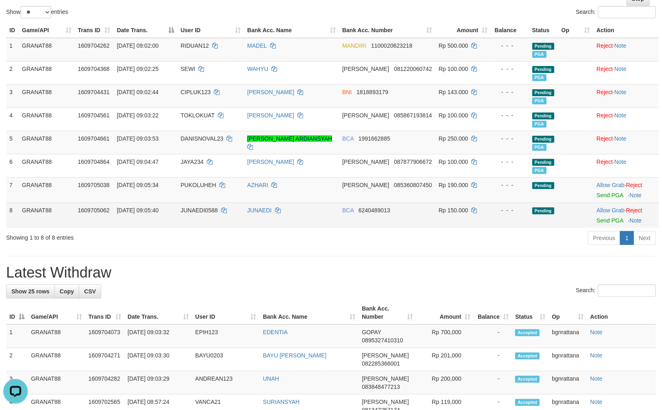
click at [183, 219] on td "JUNAEDI0588" at bounding box center [210, 215] width 66 height 25
drag, startPoint x: 183, startPoint y: 219, endPoint x: 188, endPoint y: 219, distance: 5.3
click at [188, 219] on td "JUNAEDI0588" at bounding box center [210, 215] width 66 height 25
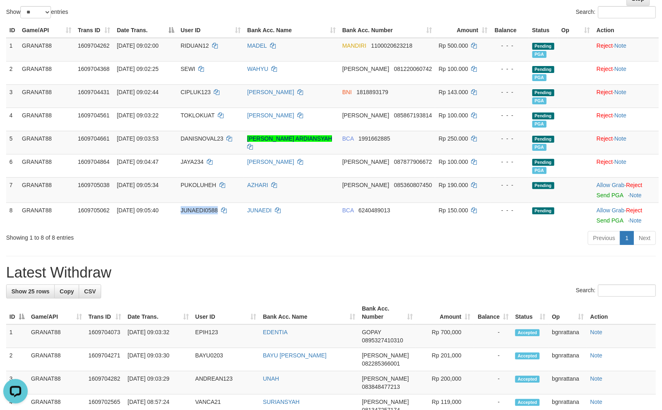
copy span "JUNAEDI0588"
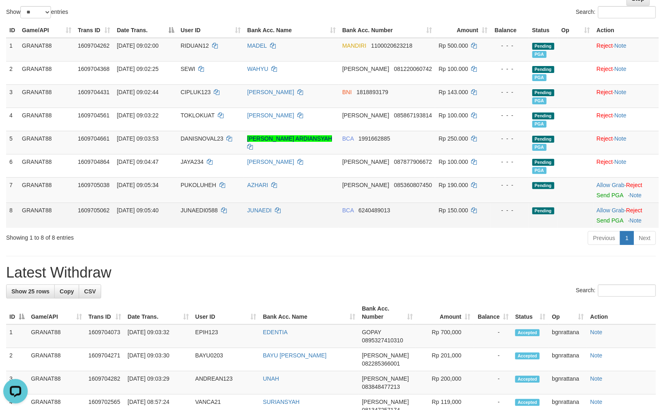
click at [453, 218] on td "Rp 150.000" at bounding box center [462, 215] width 55 height 25
drag, startPoint x: 453, startPoint y: 218, endPoint x: 515, endPoint y: 218, distance: 61.2
click at [451, 218] on td "Rp 150.000" at bounding box center [462, 215] width 55 height 25
copy span "150.000"
click at [618, 218] on link "Send PGA" at bounding box center [610, 220] width 27 height 7
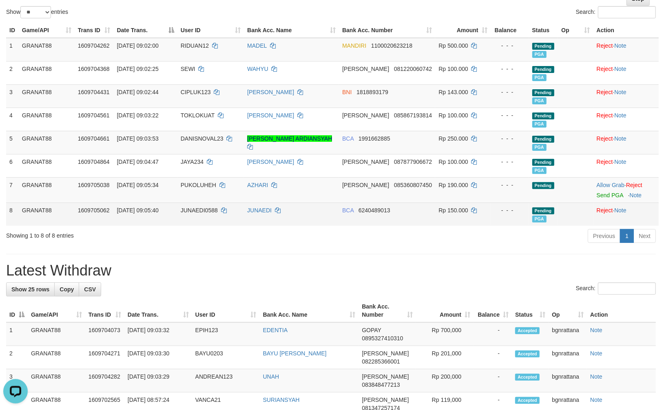
drag, startPoint x: 502, startPoint y: 254, endPoint x: 409, endPoint y: 223, distance: 98.0
click at [502, 254] on hr at bounding box center [331, 254] width 650 height 0
